Goal: Transaction & Acquisition: Purchase product/service

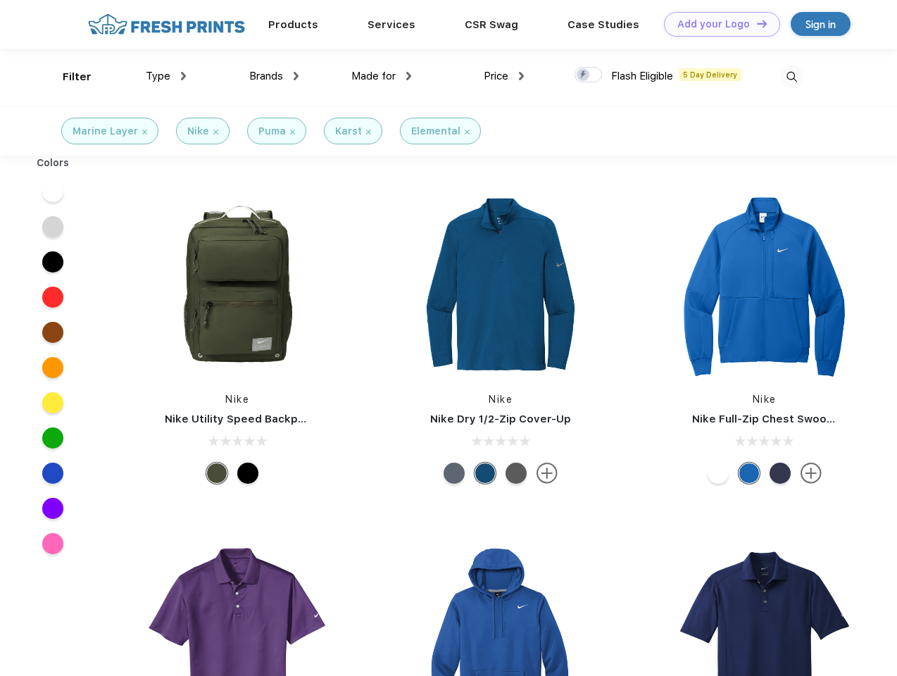
scroll to position [1, 0]
click at [717, 24] on link "Add your Logo Design Tool" at bounding box center [722, 24] width 116 height 25
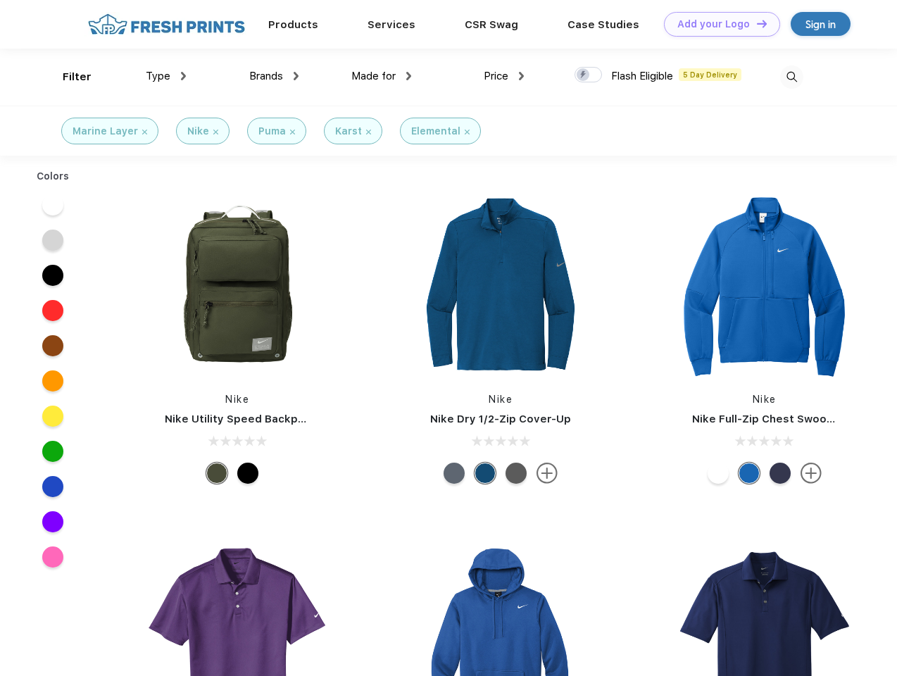
click at [0, 0] on div "Design Tool" at bounding box center [0, 0] width 0 height 0
click at [756, 23] on link "Add your Logo Design Tool" at bounding box center [722, 24] width 116 height 25
click at [68, 77] on div "Filter" at bounding box center [77, 77] width 29 height 16
click at [166, 76] on span "Type" at bounding box center [158, 76] width 25 height 13
click at [274, 76] on span "Brands" at bounding box center [266, 76] width 34 height 13
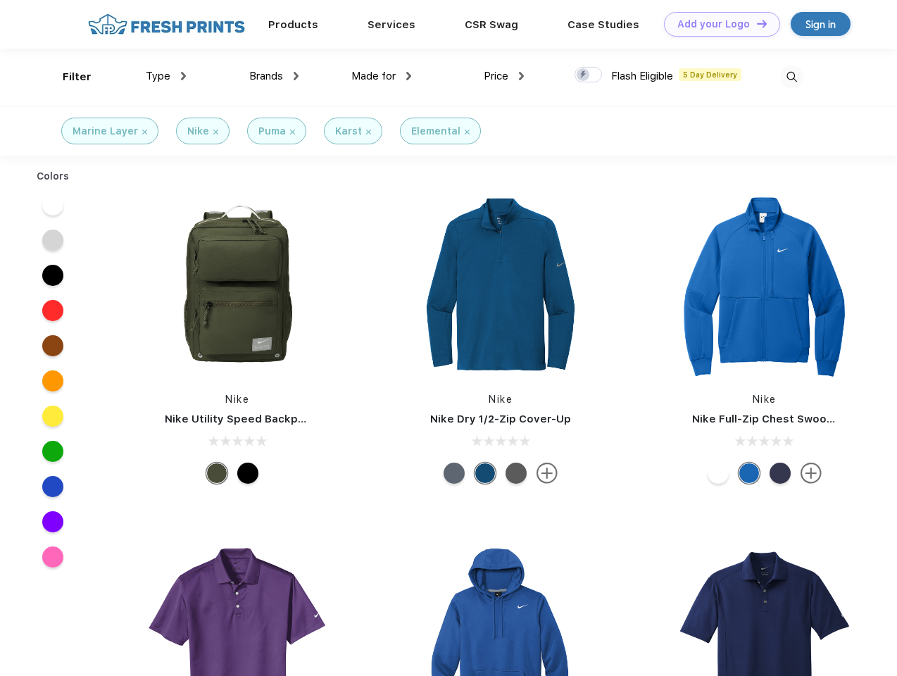
click at [382, 76] on span "Made for" at bounding box center [373, 76] width 44 height 13
click at [504, 76] on span "Price" at bounding box center [496, 76] width 25 height 13
click at [589, 75] on div at bounding box center [588, 74] width 27 height 15
click at [584, 75] on input "checkbox" at bounding box center [579, 70] width 9 height 9
click at [792, 77] on img at bounding box center [791, 76] width 23 height 23
